Goal: Share content: Share content

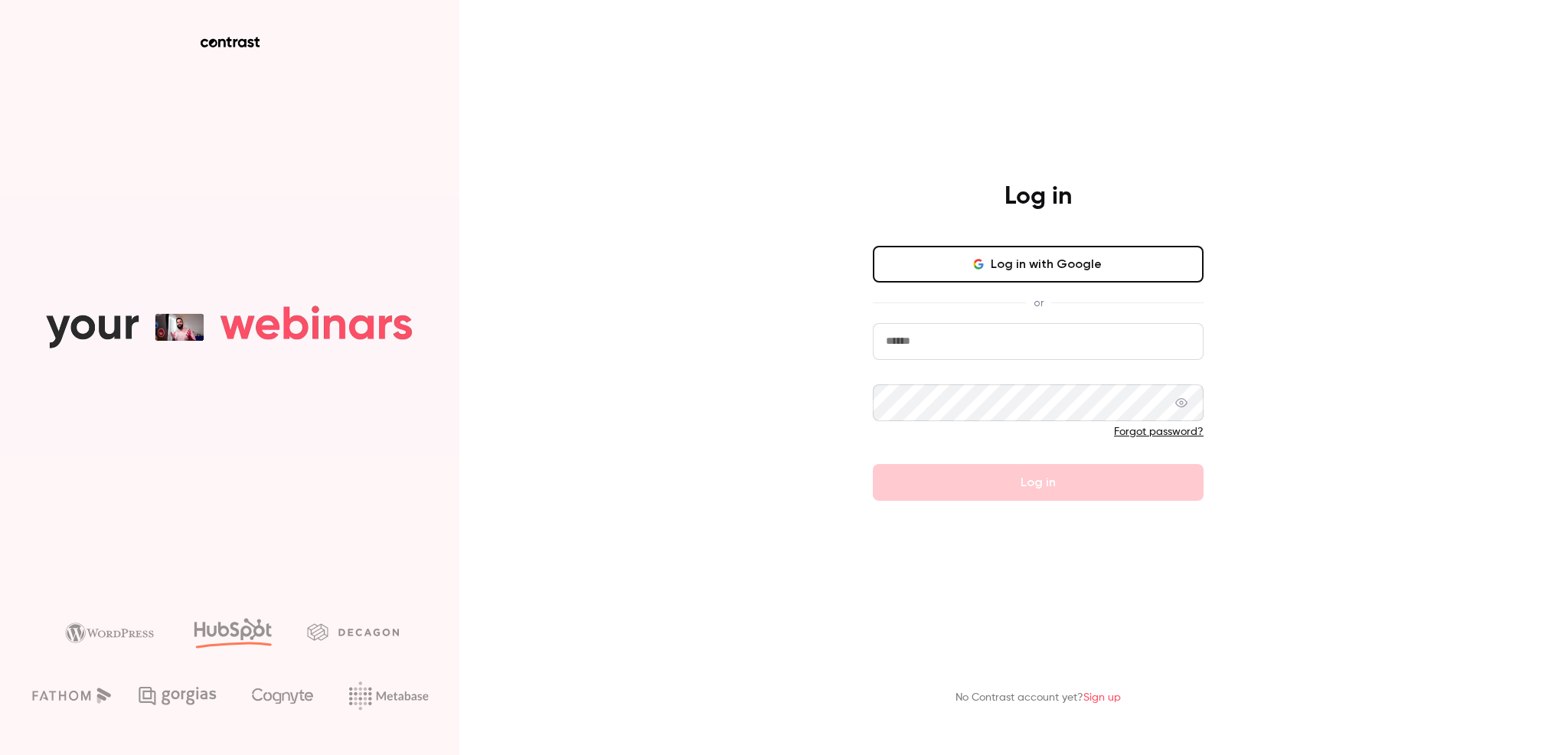
type input "**********"
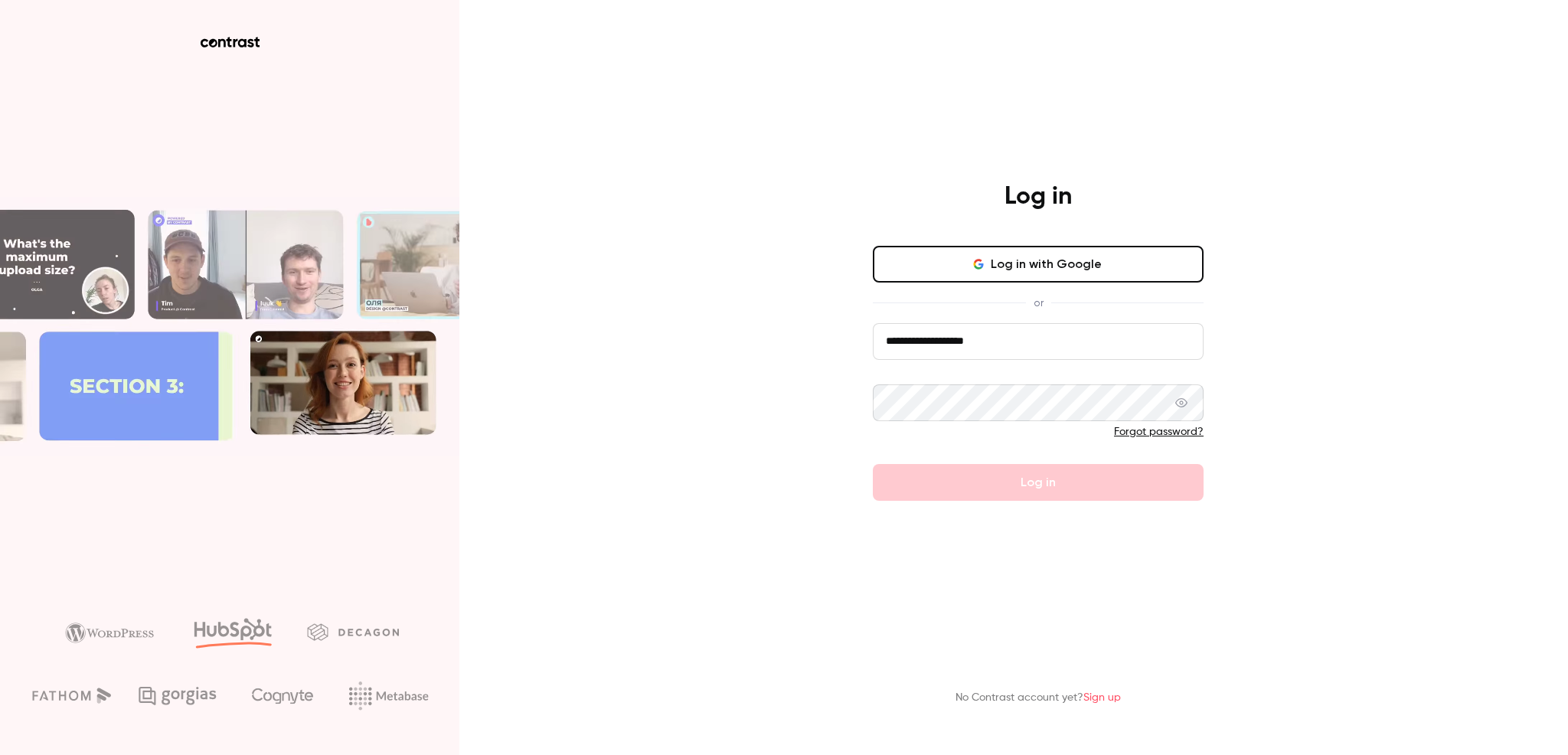
click at [1037, 452] on form "**********" at bounding box center [1038, 412] width 330 height 178
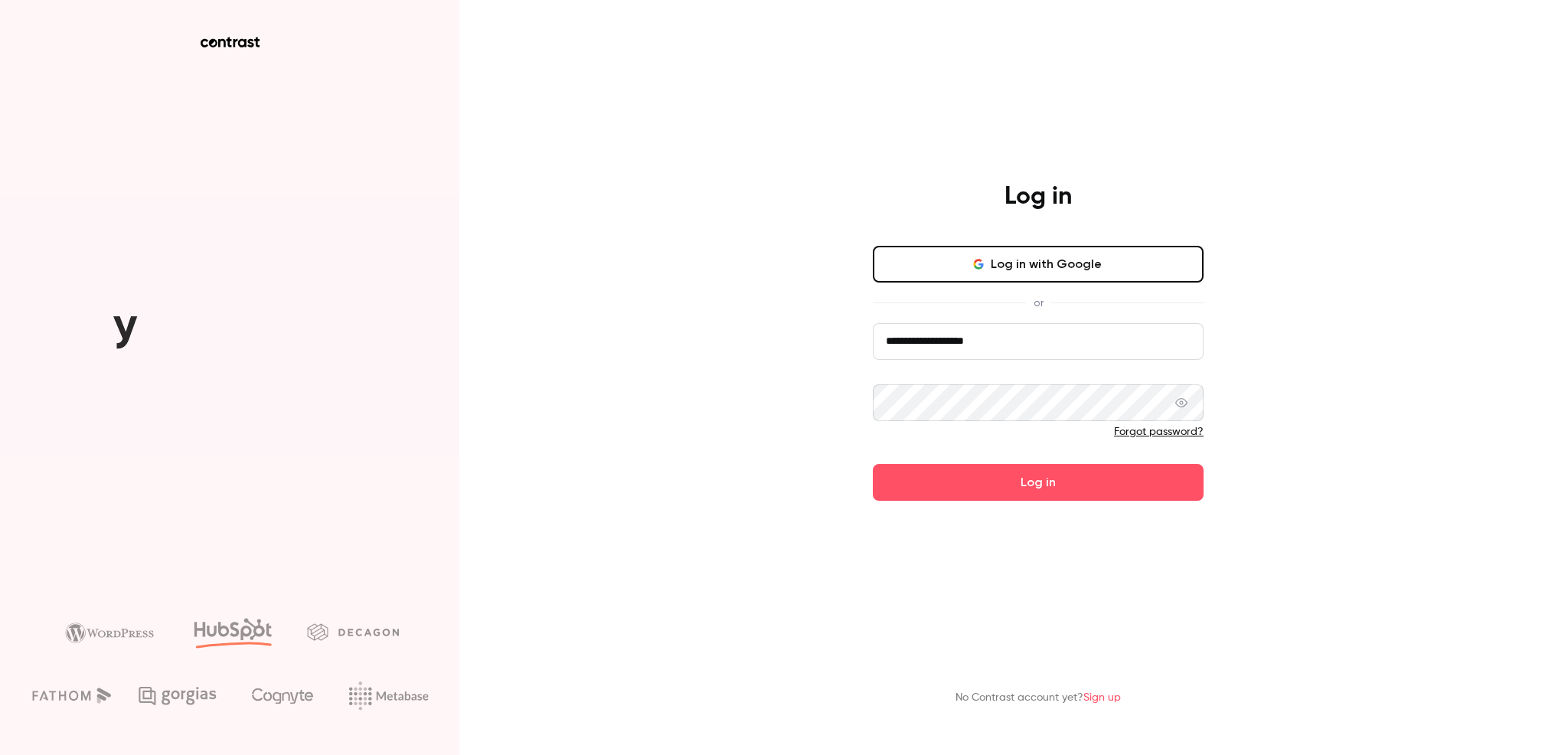
click at [1022, 475] on button "Log in" at bounding box center [1038, 482] width 330 height 37
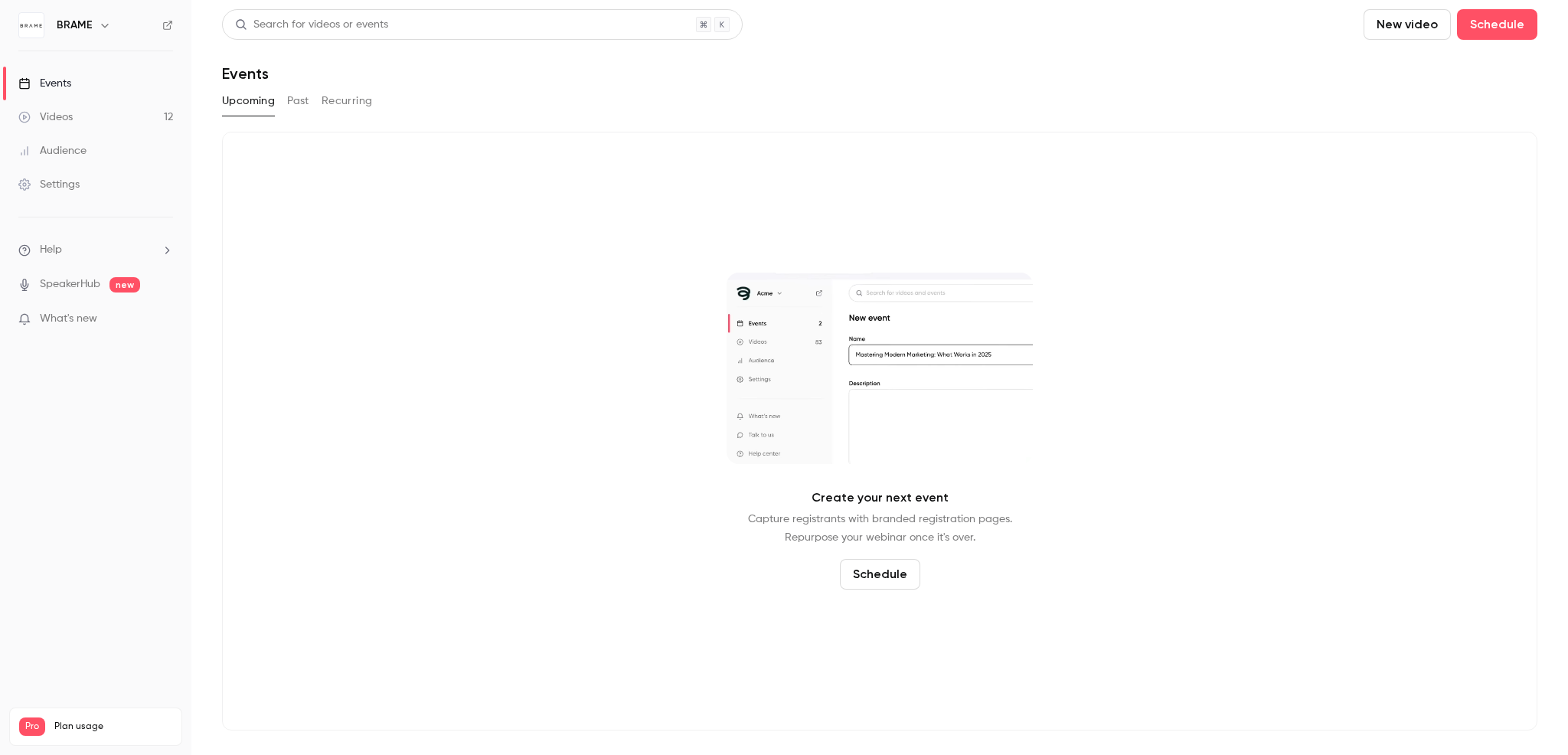
click at [106, 82] on link "Events" at bounding box center [96, 83] width 191 height 33
drag, startPoint x: 94, startPoint y: 105, endPoint x: 174, endPoint y: 92, distance: 81.0
click at [94, 105] on link "Videos 12" at bounding box center [96, 117] width 191 height 33
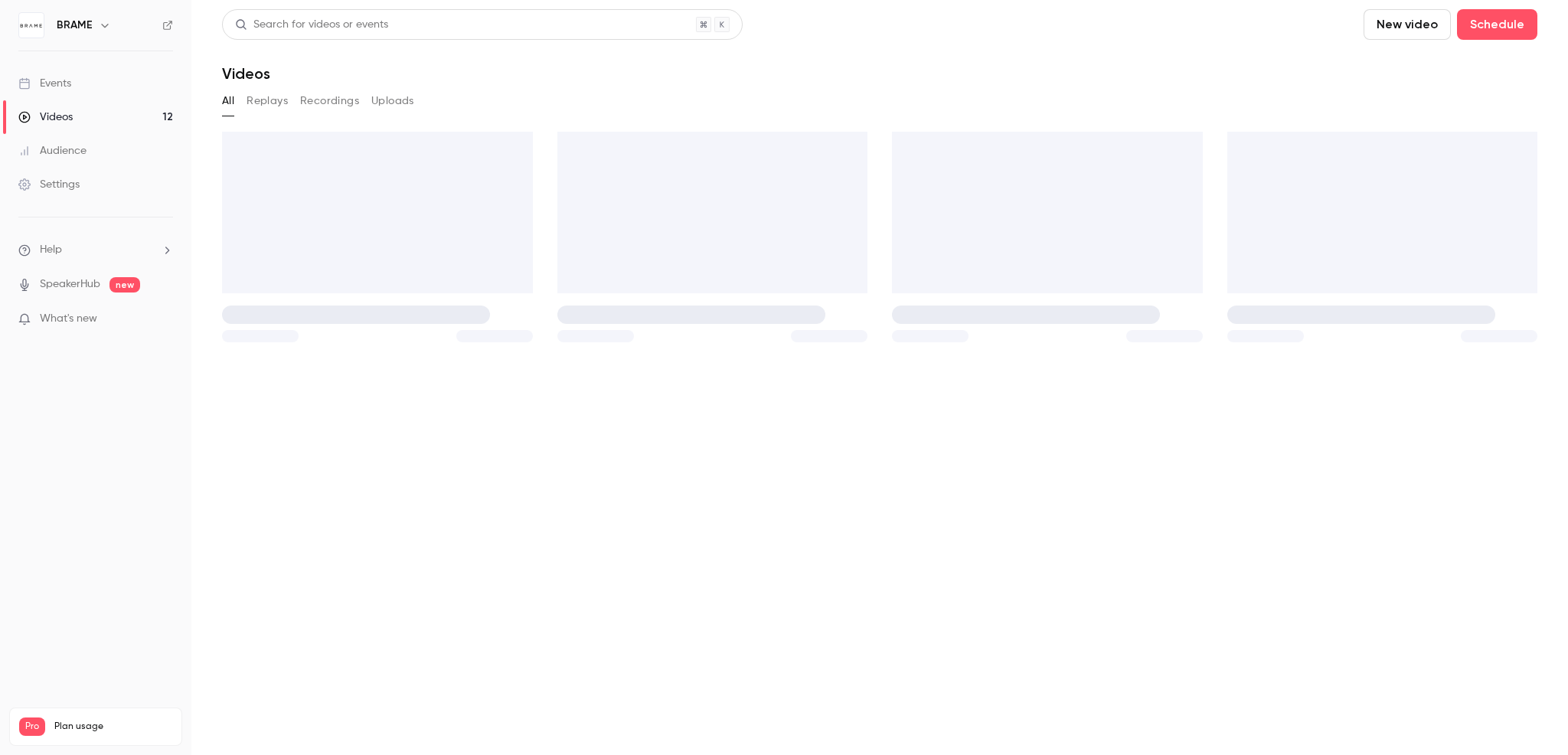
drag, startPoint x: 85, startPoint y: 79, endPoint x: 145, endPoint y: 82, distance: 60.1
click at [88, 78] on link "Events" at bounding box center [96, 83] width 191 height 33
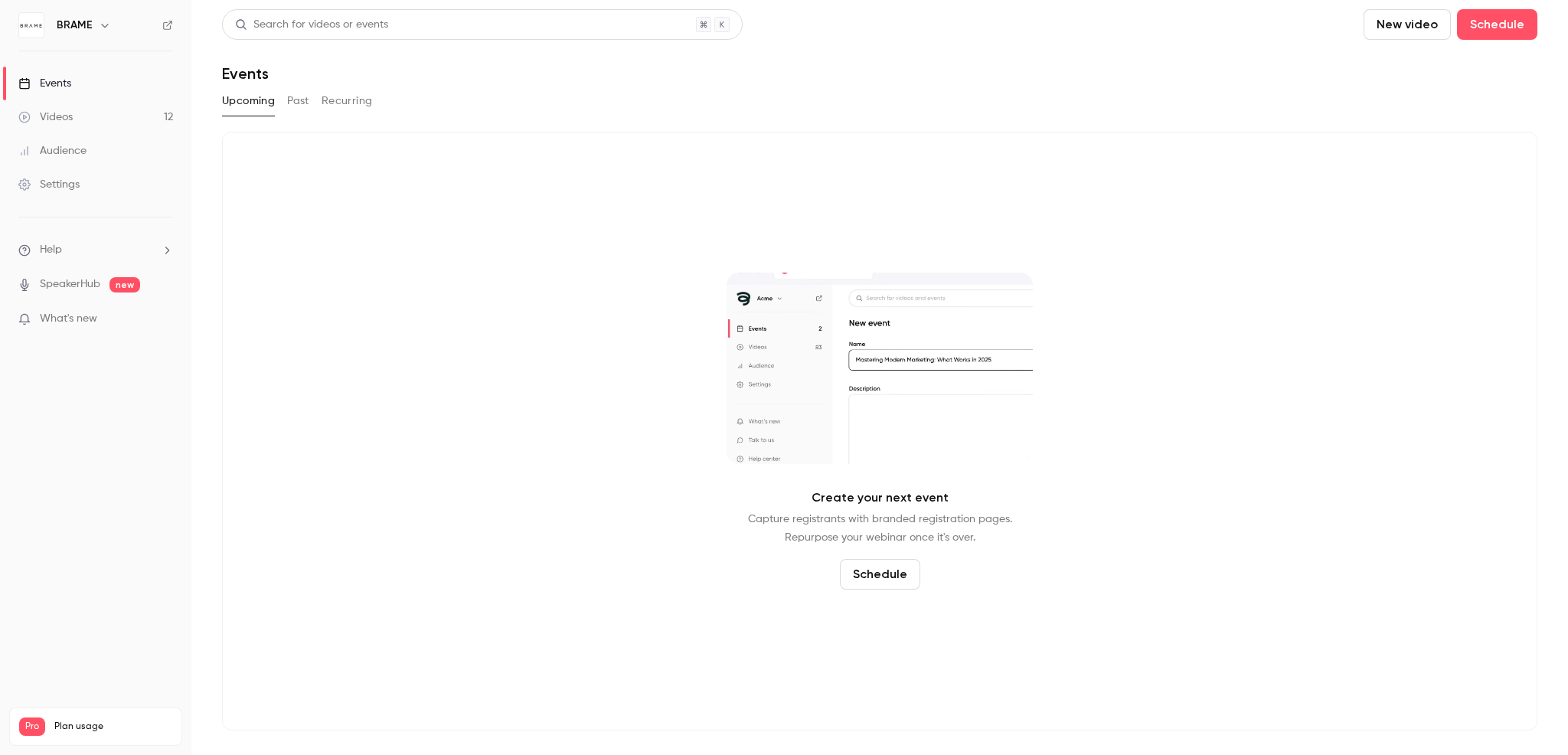
click at [300, 101] on button "Past" at bounding box center [298, 101] width 22 height 25
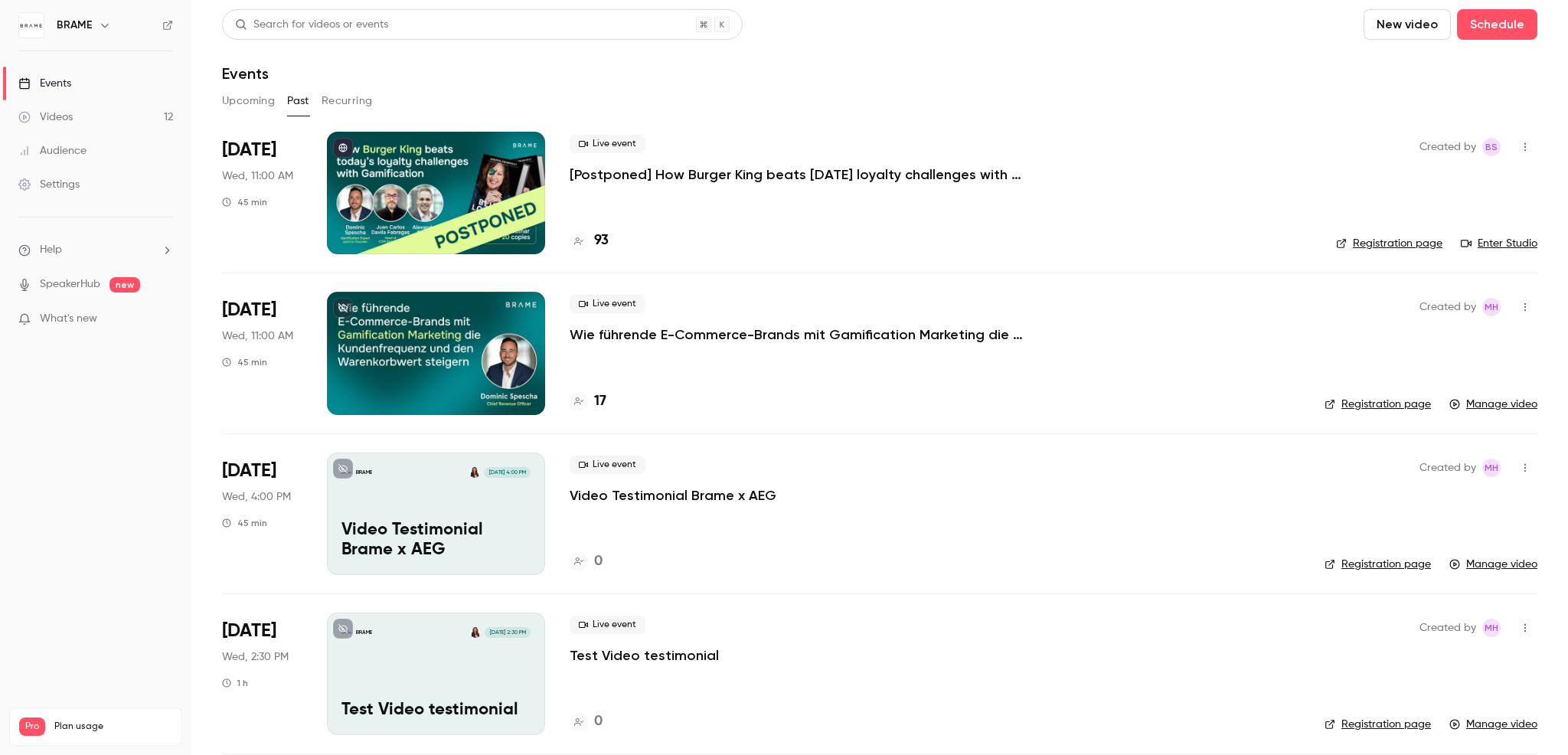
click at [462, 303] on div at bounding box center [436, 353] width 218 height 123
click at [521, 314] on div at bounding box center [436, 353] width 218 height 123
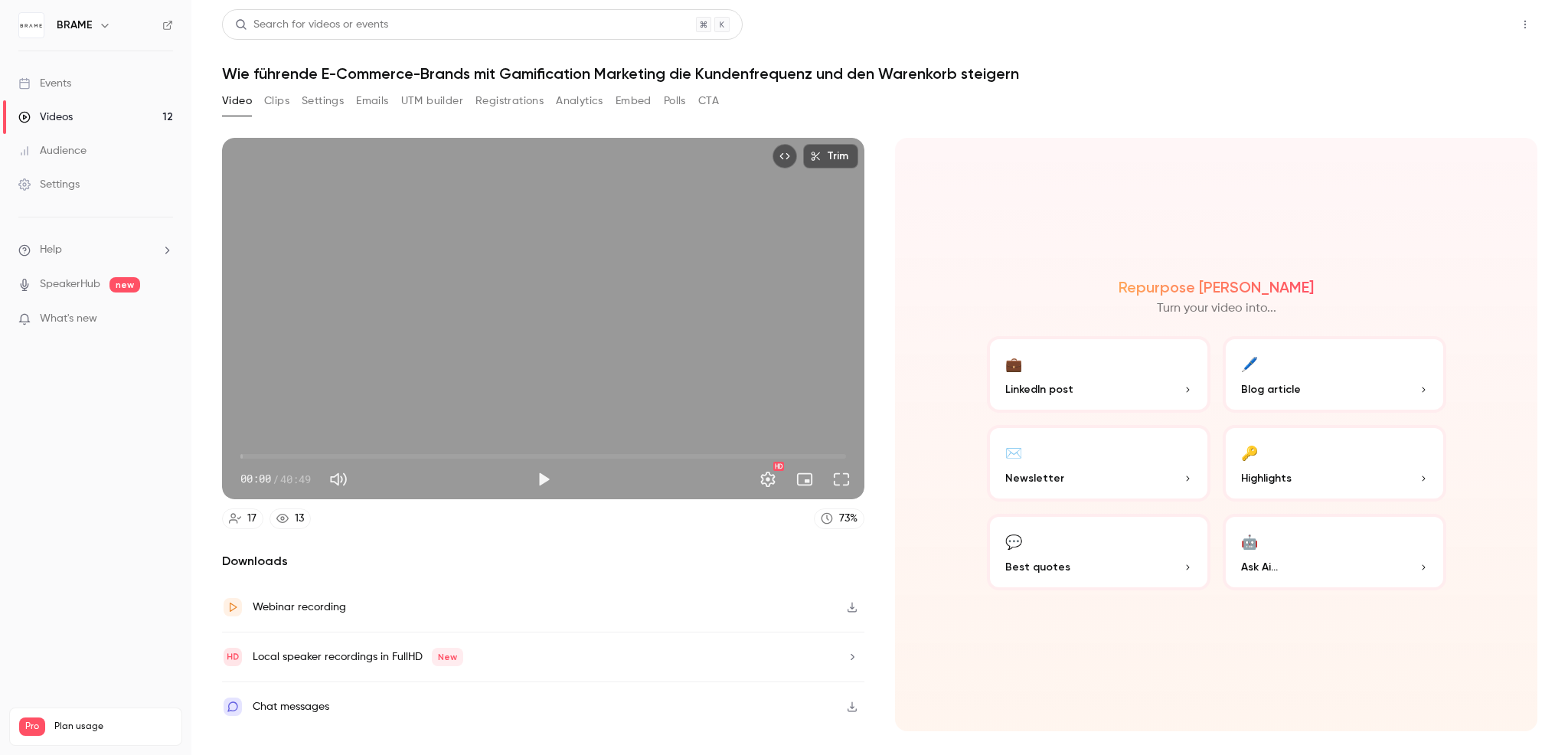
click at [1471, 20] on button "Share" at bounding box center [1470, 24] width 60 height 31
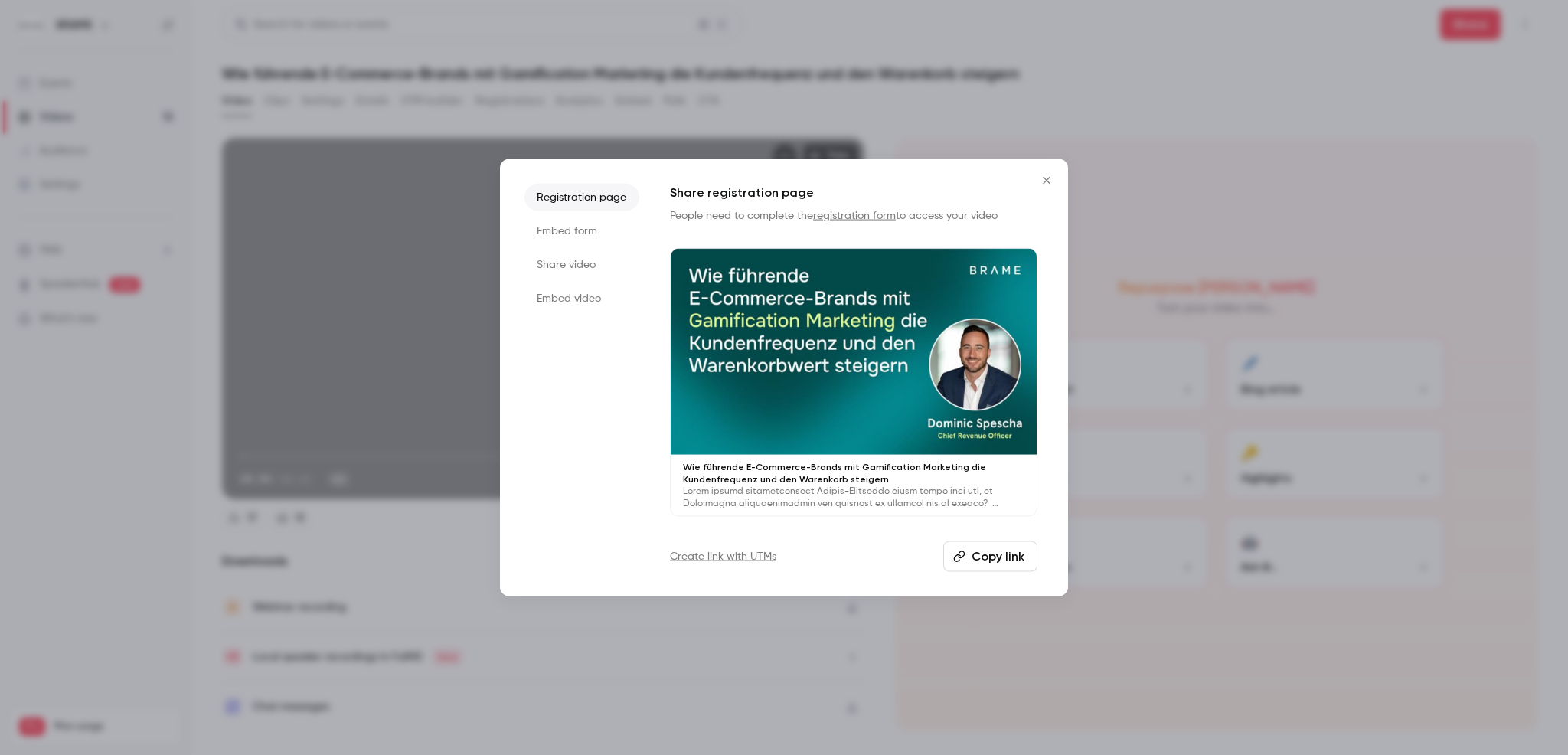
click at [977, 553] on button "Copy link" at bounding box center [990, 556] width 94 height 31
